Goal: Task Accomplishment & Management: Use online tool/utility

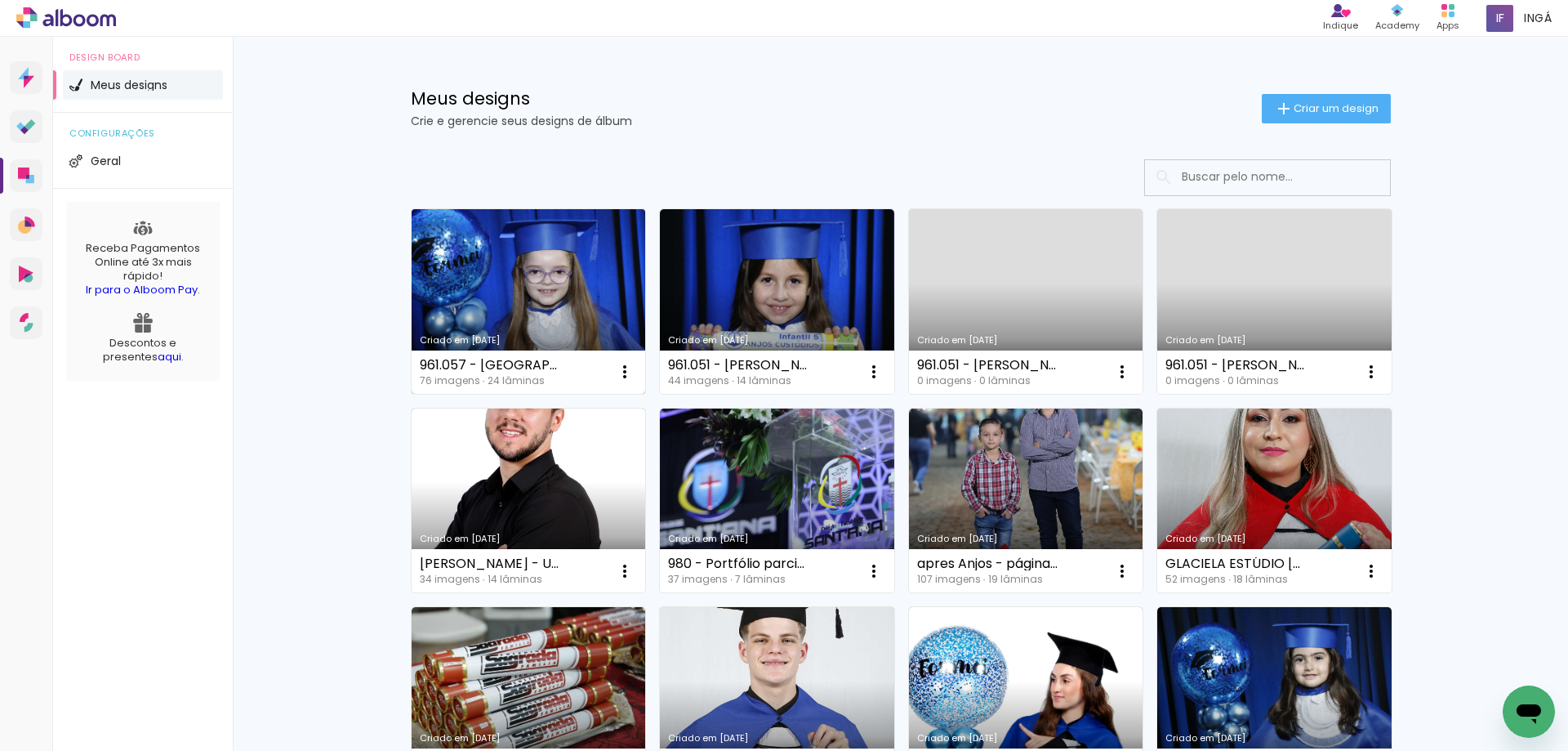
click at [530, 272] on link "Criado em [DATE]" at bounding box center [528, 301] width 235 height 185
